Goal: Task Accomplishment & Management: Manage account settings

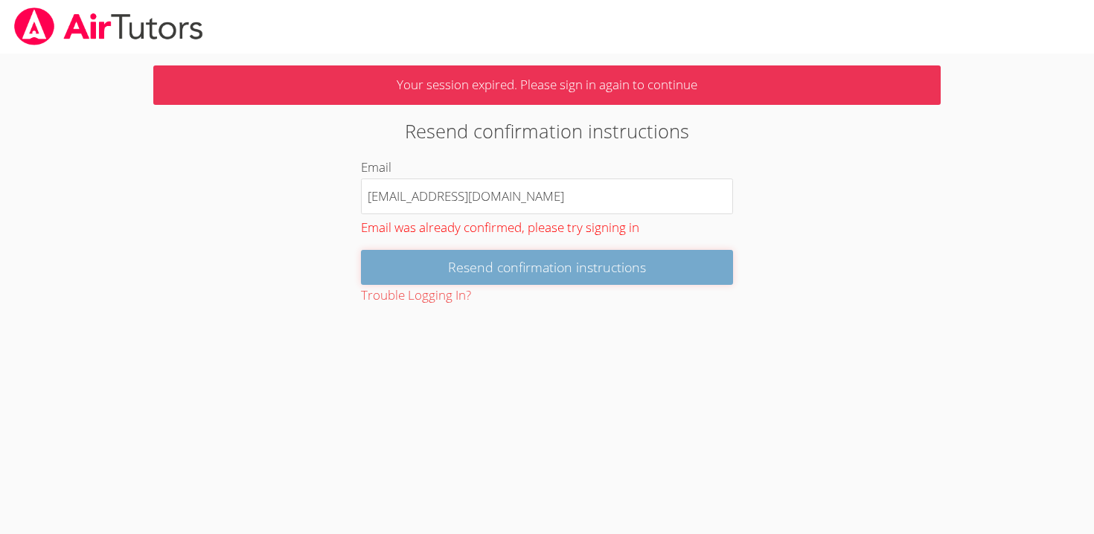
click at [505, 267] on input "Resend confirmation instructions" at bounding box center [547, 267] width 372 height 35
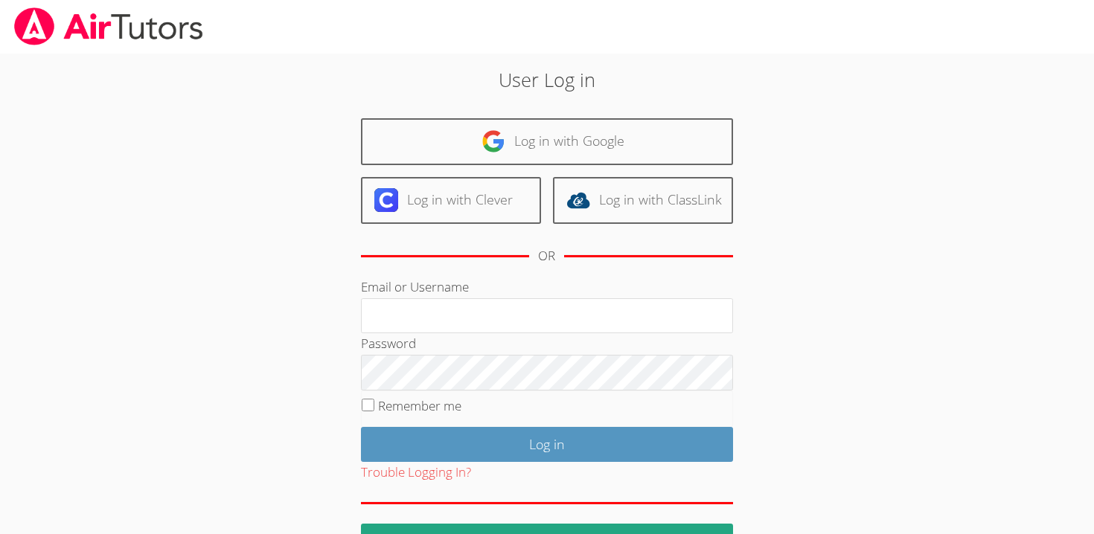
type input "[EMAIL_ADDRESS][DOMAIN_NAME]"
click at [873, 324] on div "User Log in Log in with Google Log in with Clever Log in with ClassLink OR Emai…" at bounding box center [547, 306] width 821 height 505
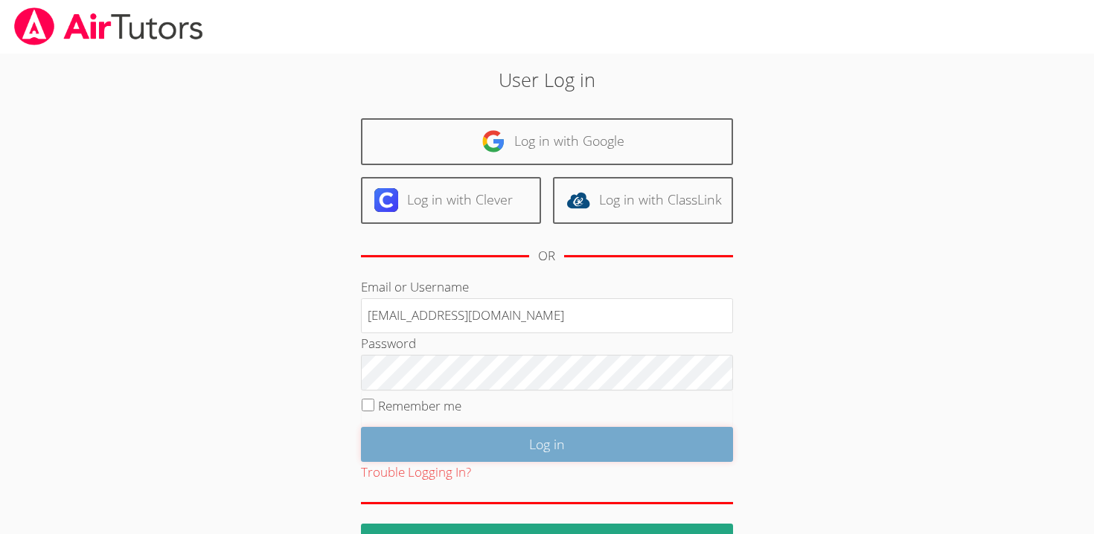
click at [543, 438] on input "Log in" at bounding box center [547, 444] width 372 height 35
